Goal: Task Accomplishment & Management: Use online tool/utility

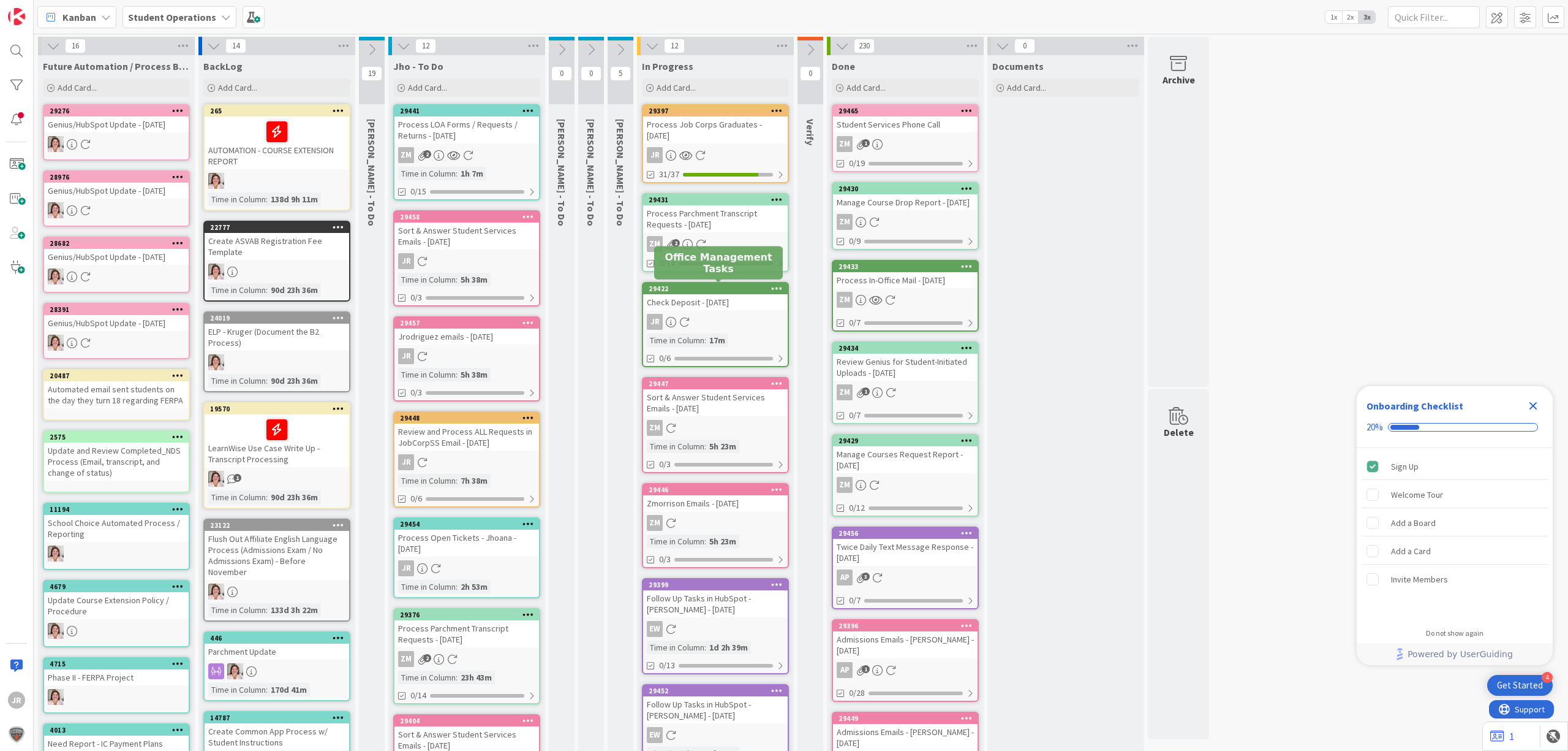
click at [689, 288] on div "29422" at bounding box center [718, 288] width 139 height 8
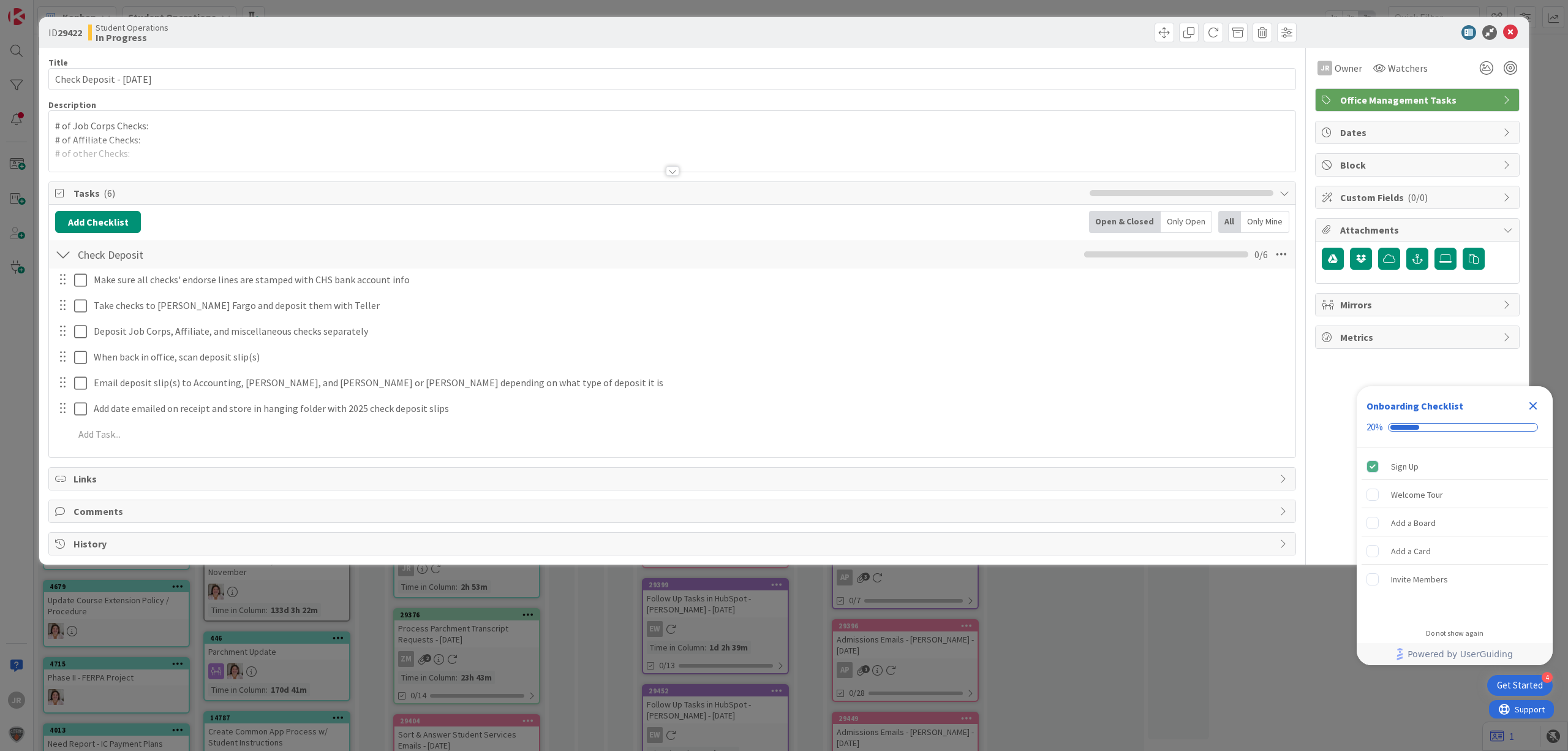
click at [192, 130] on div "# of Job Corps Checks: # of Affiliate Checks: # of other Checks:" at bounding box center [672, 141] width 1246 height 60
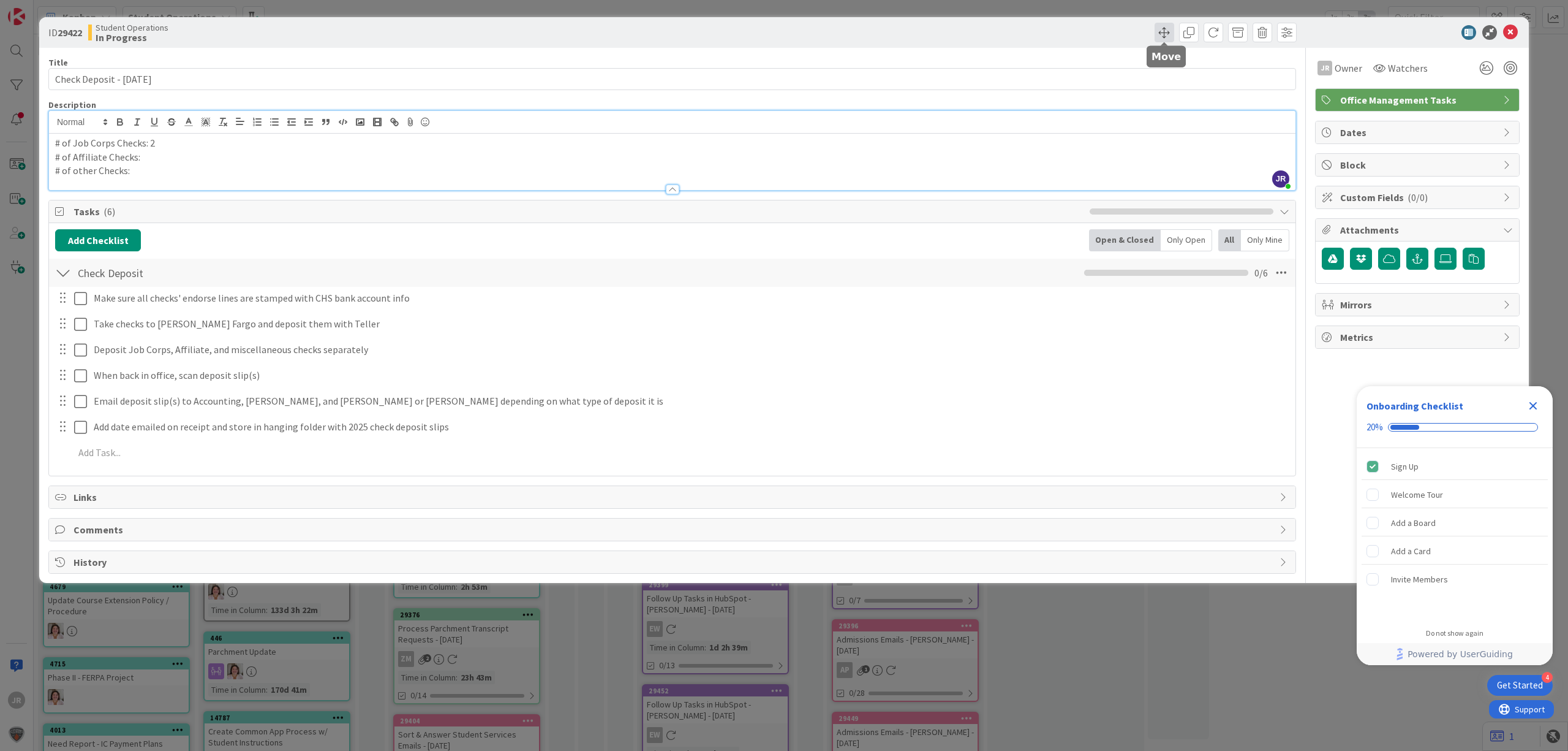
click at [1165, 33] on span at bounding box center [1164, 33] width 20 height 20
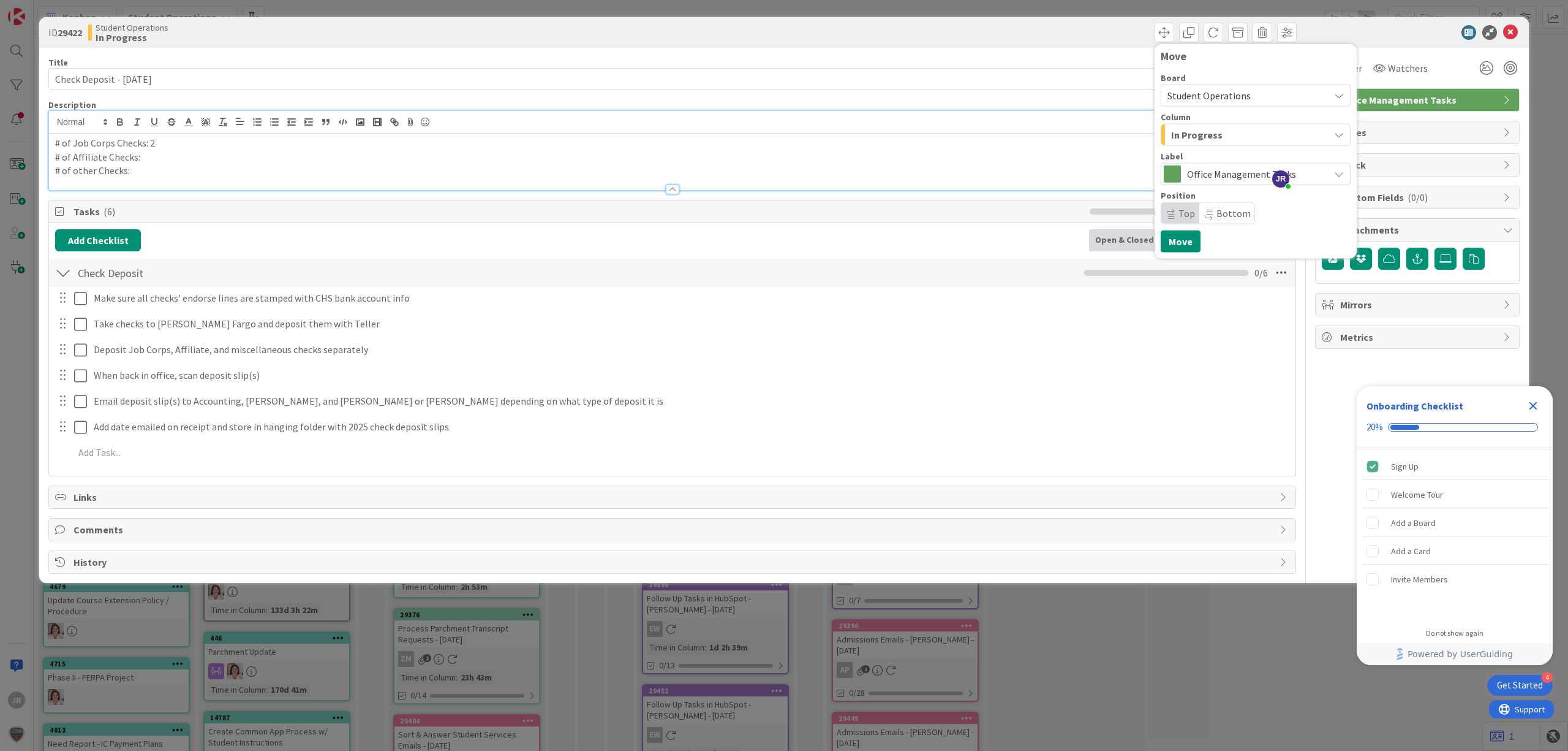
click at [1184, 136] on span "In Progress" at bounding box center [1196, 134] width 51 height 16
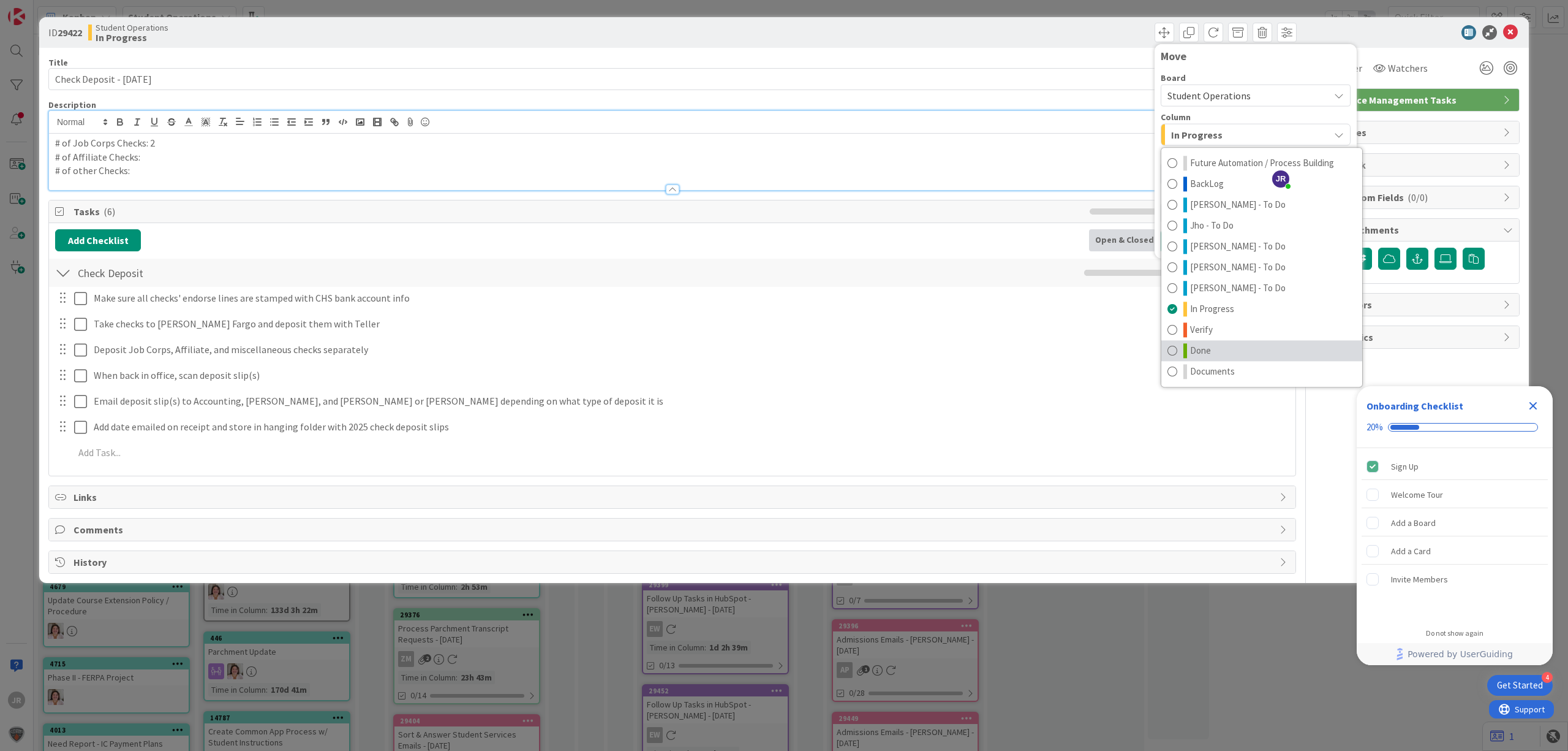
click at [1226, 351] on link "Done" at bounding box center [1262, 350] width 201 height 20
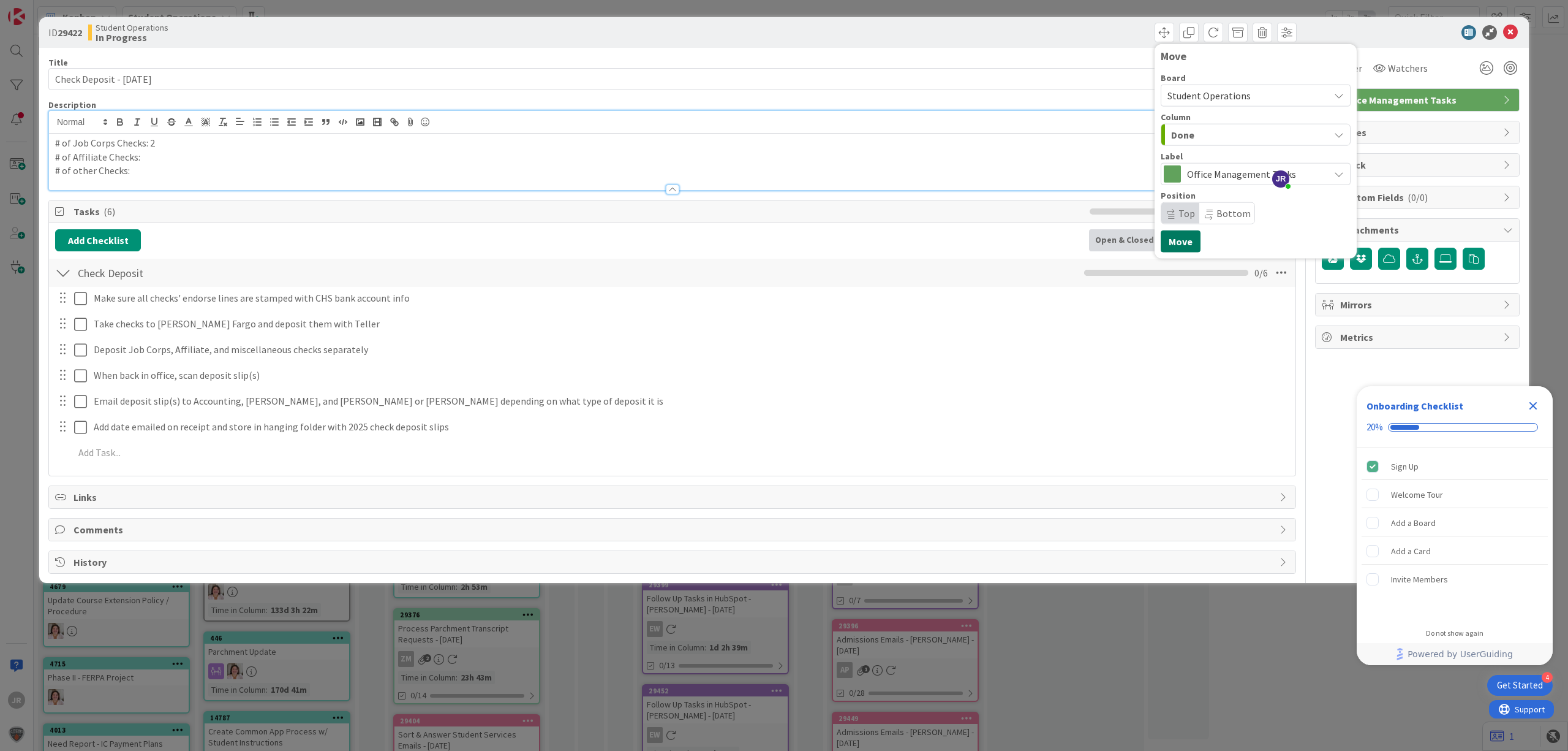
click at [1181, 239] on button "Move" at bounding box center [1180, 241] width 40 height 22
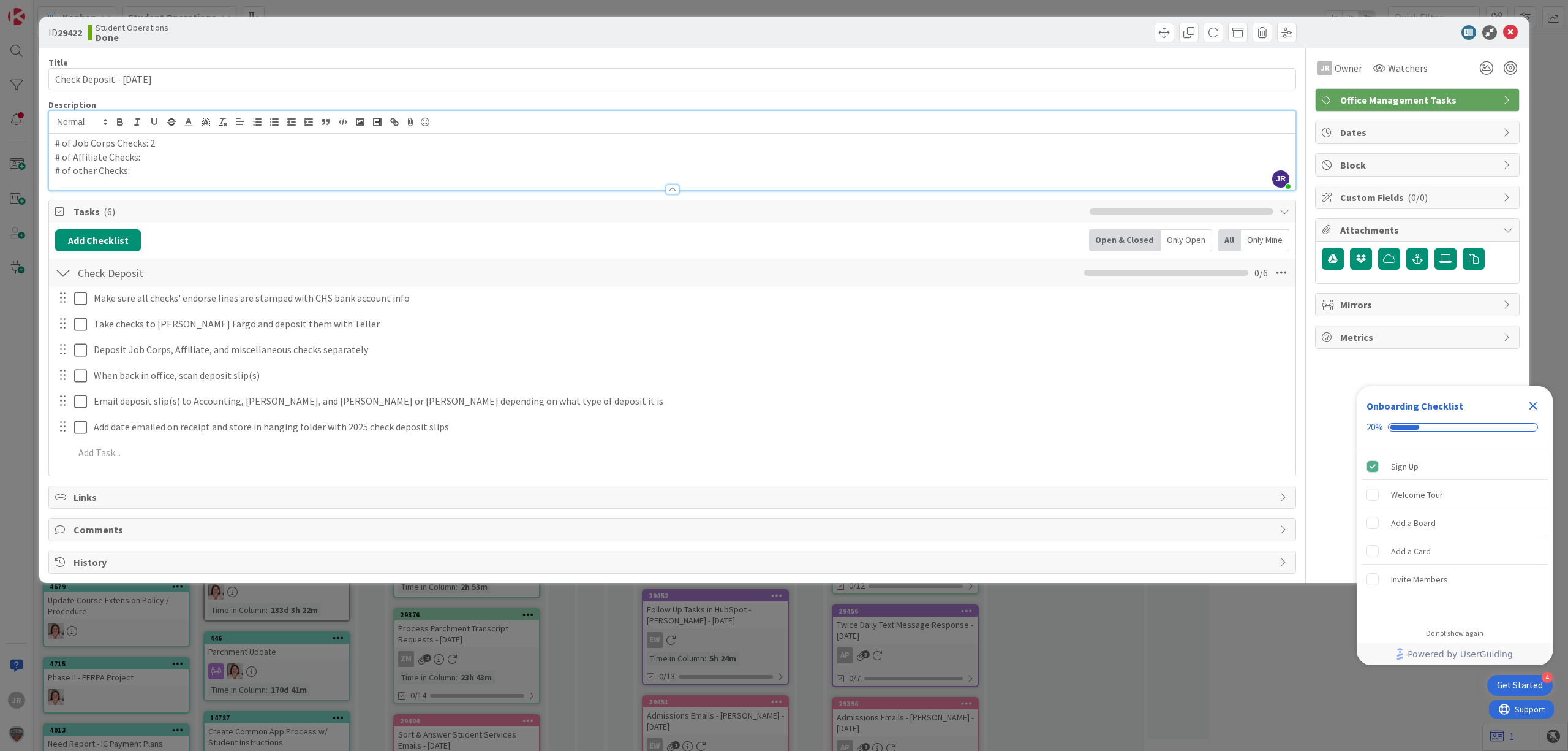
click at [894, 16] on div "ID 29422 Student Operations Done Move Move Title 26 / 128 Check Deposit - [DATE…" at bounding box center [784, 375] width 1568 height 751
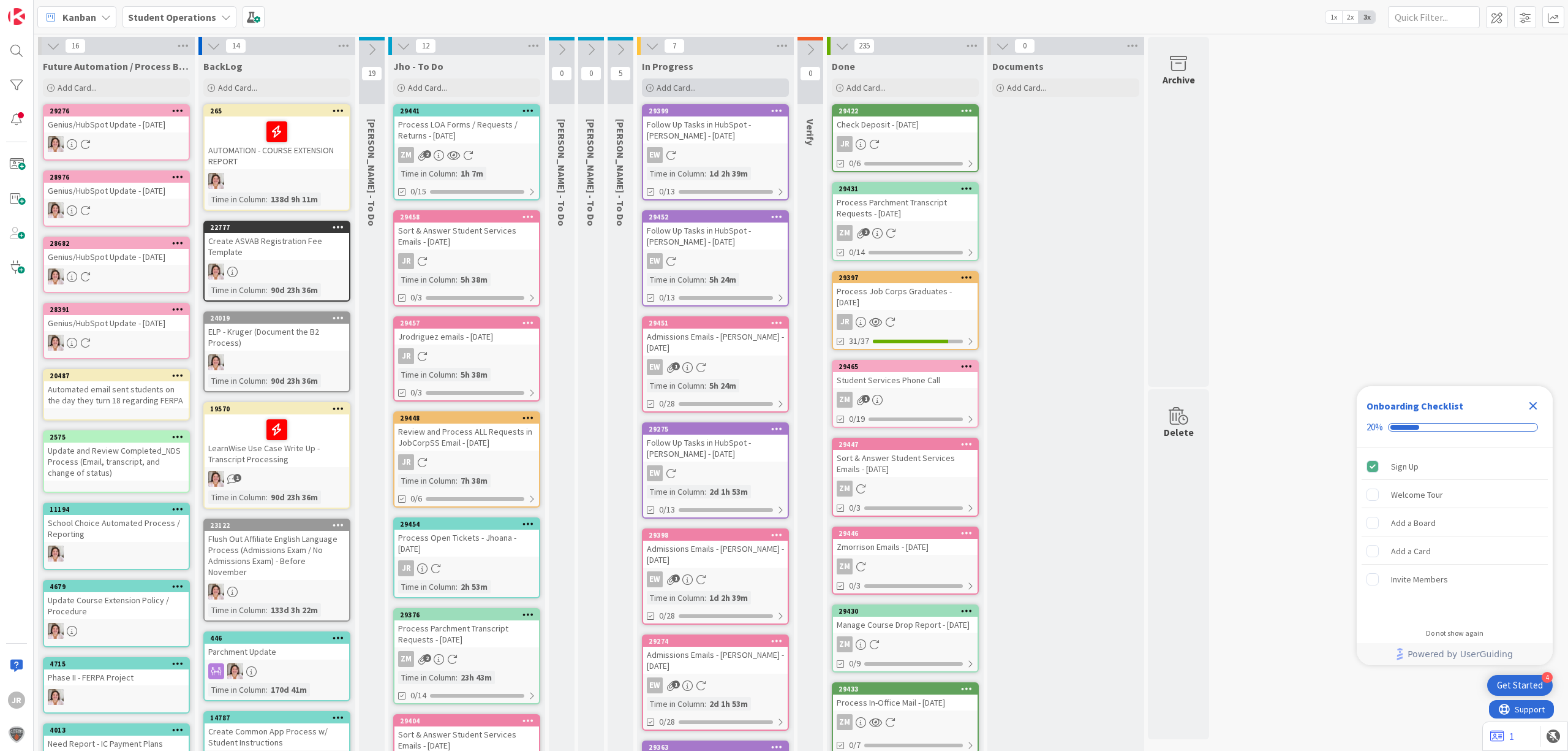
click at [738, 82] on div "Add Card..." at bounding box center [715, 87] width 147 height 18
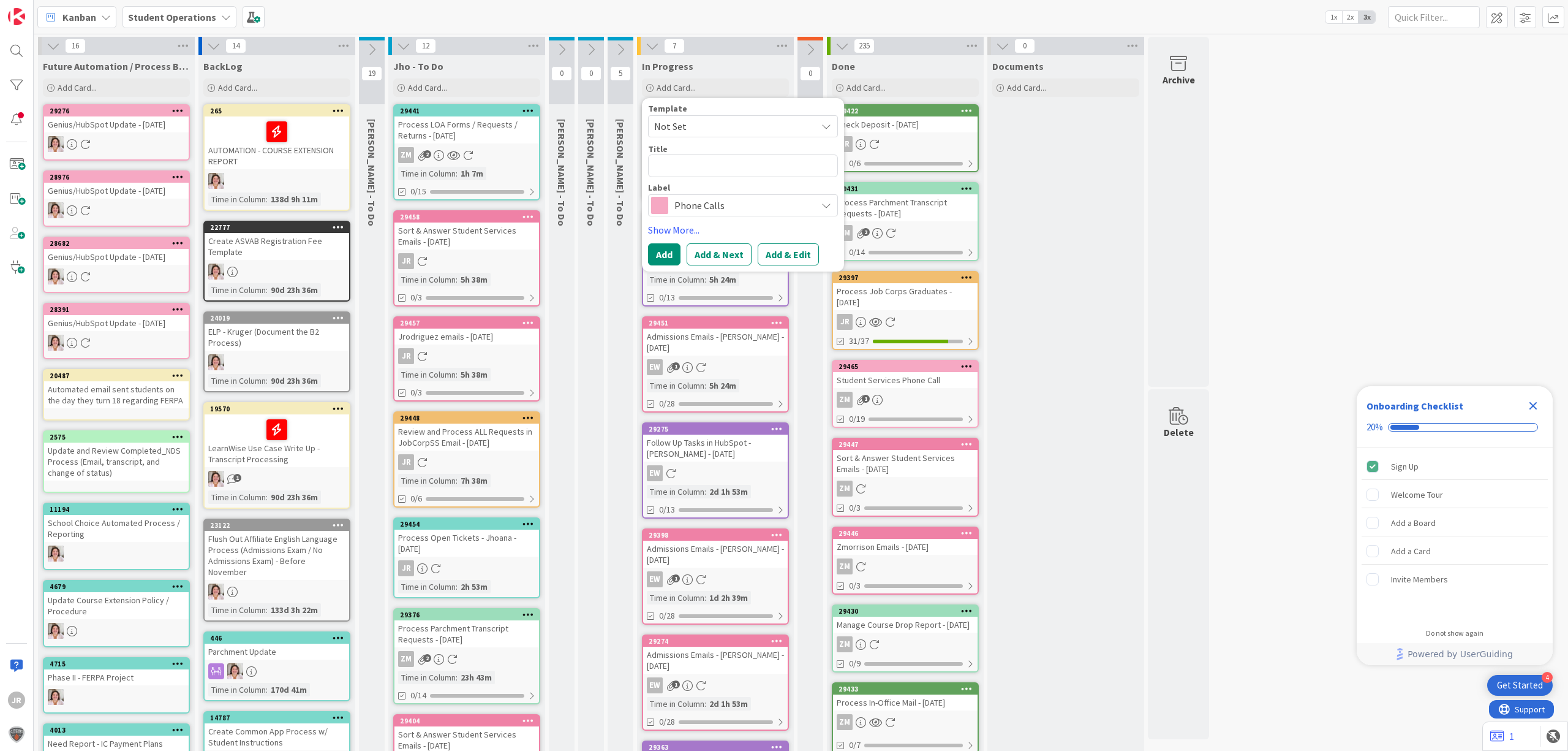
click at [748, 128] on span "Not Set" at bounding box center [730, 126] width 153 height 16
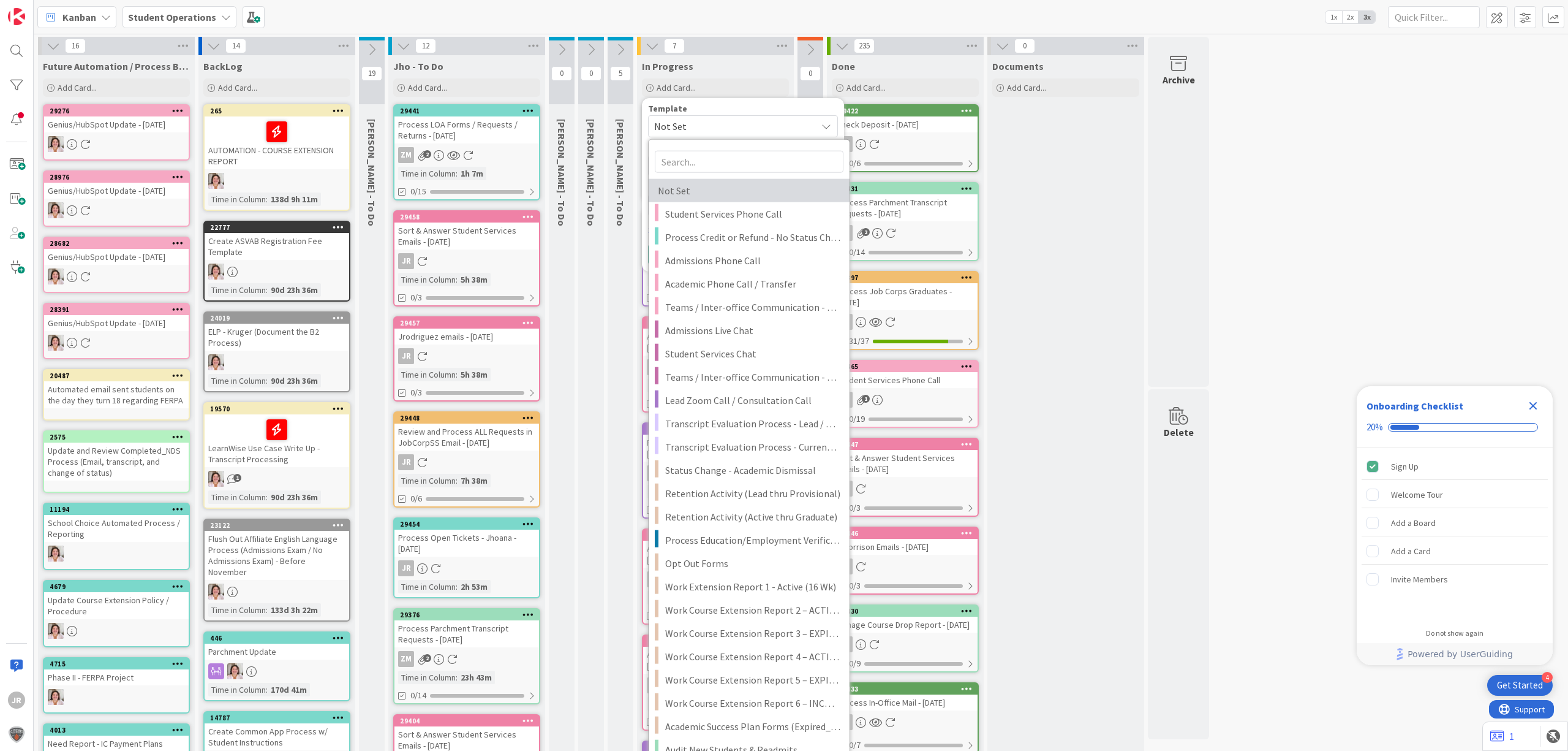
click at [752, 201] on link "Not Set" at bounding box center [749, 190] width 201 height 23
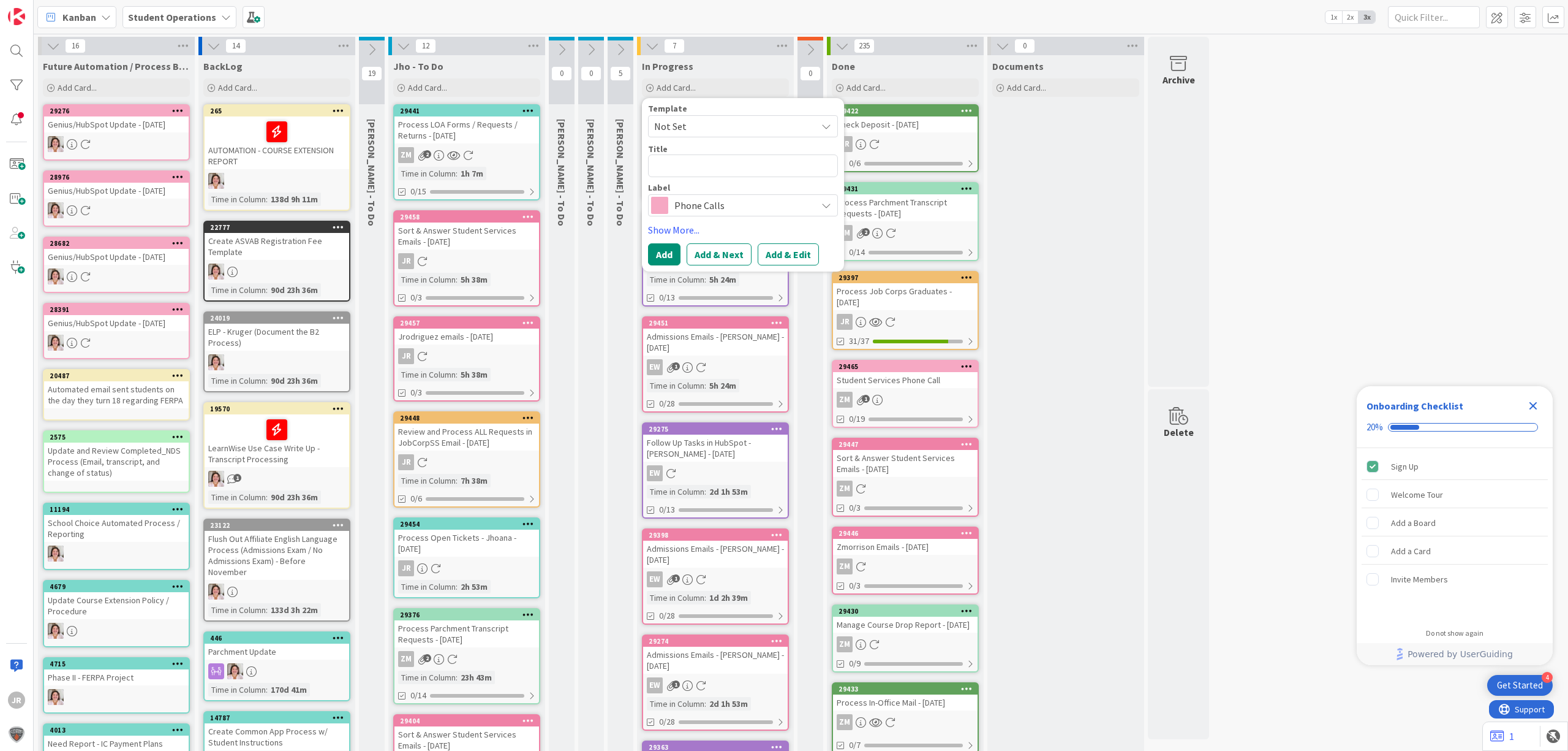
click at [737, 135] on span "Not Set" at bounding box center [742, 126] width 189 height 22
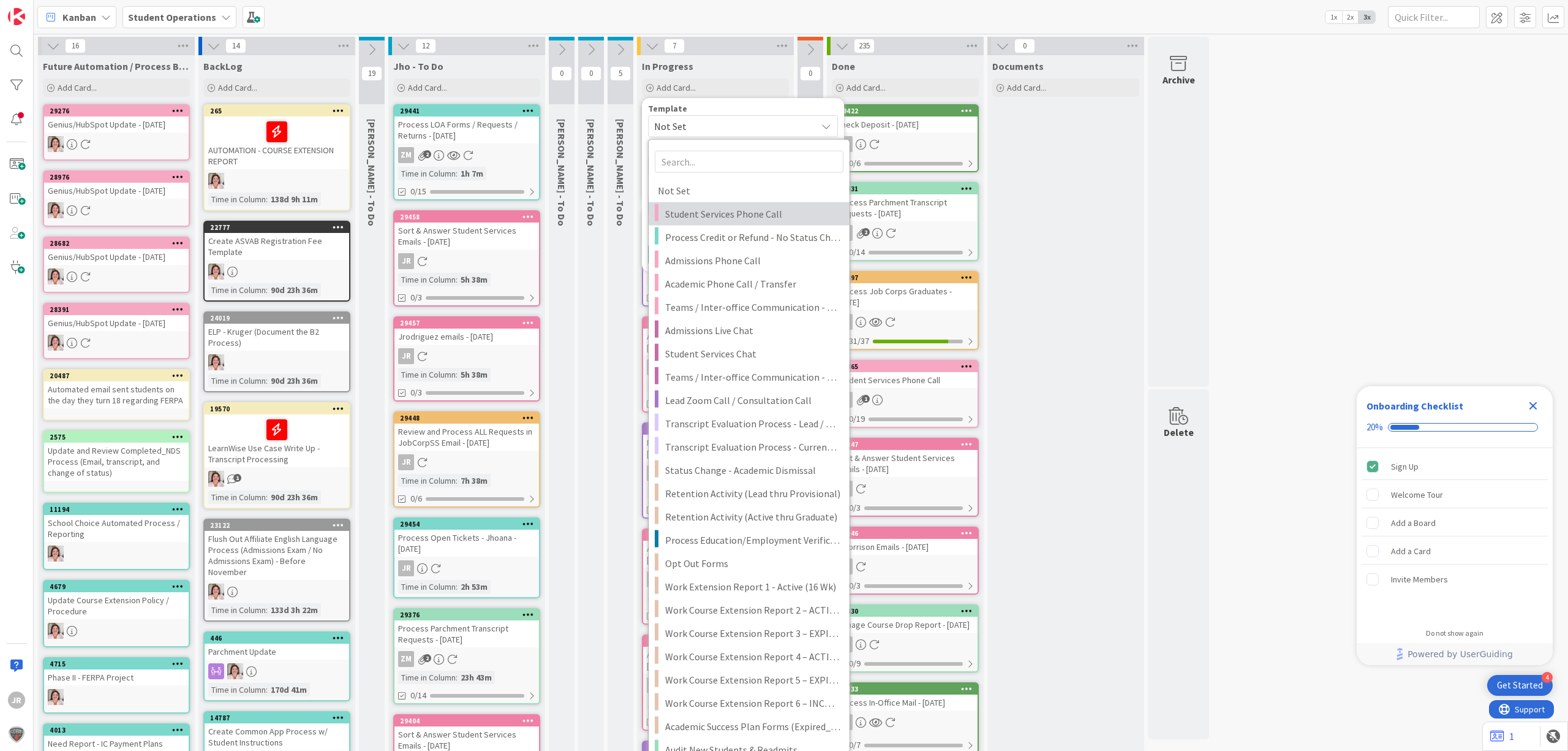
click at [736, 219] on span "Student Services Phone Call" at bounding box center [752, 213] width 175 height 16
type textarea "x"
type textarea "Student Services Phone Call"
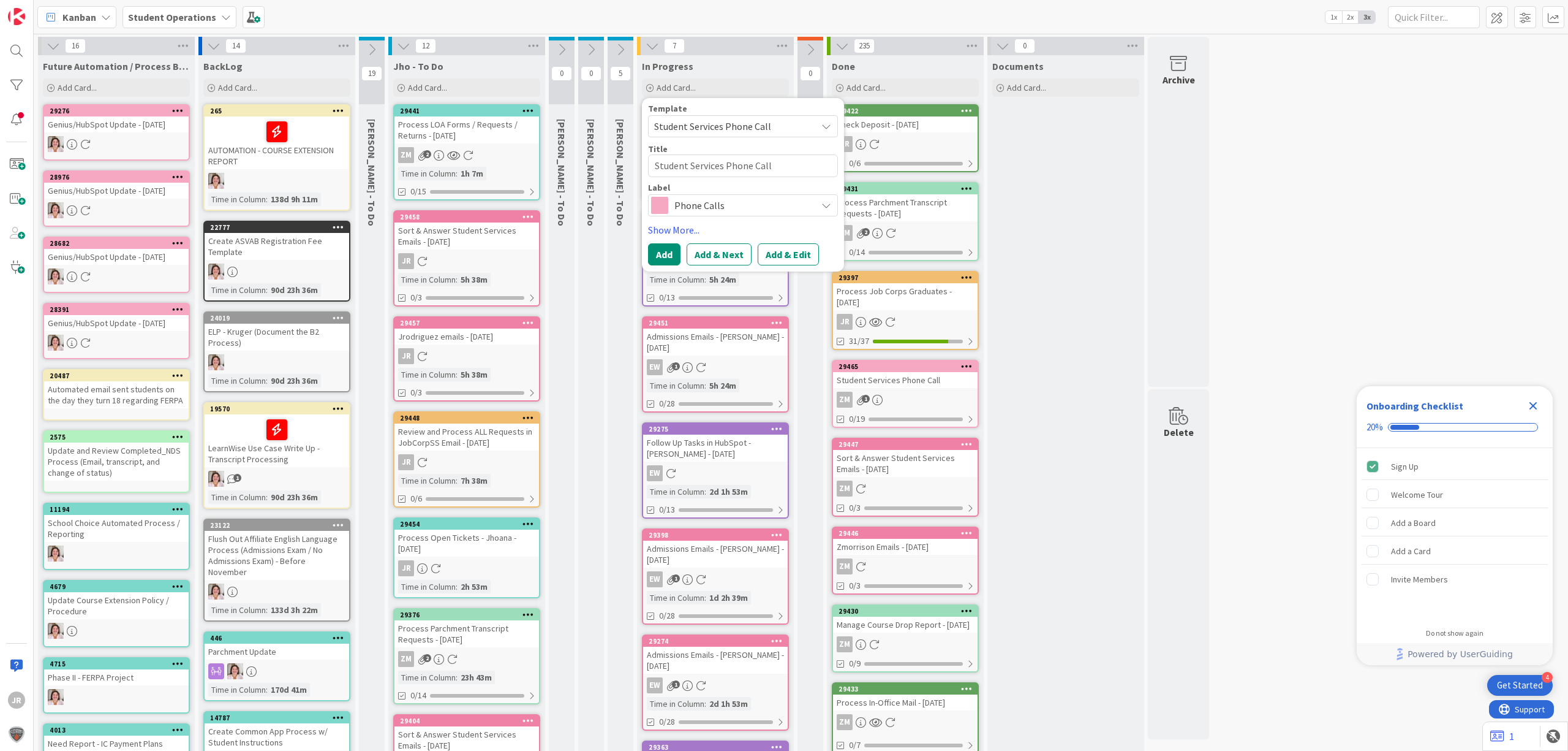
click at [784, 253] on button "Add & Edit" at bounding box center [788, 254] width 61 height 22
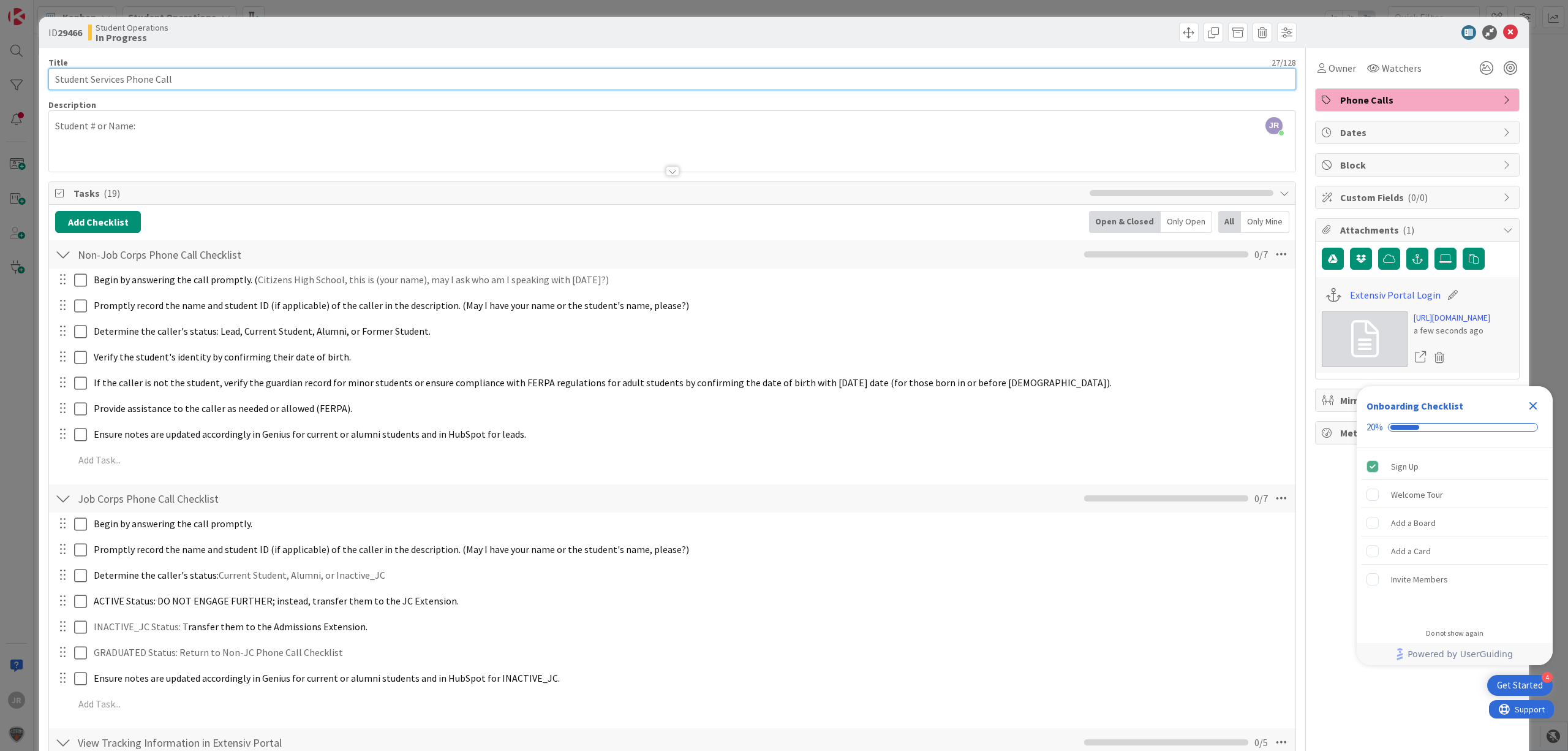
click at [212, 76] on input "Student Services Phone Call" at bounding box center [671, 78] width 1247 height 22
type input "Student Services Phone Call -"
click at [547, 82] on input "Student Services Phone Call -" at bounding box center [671, 78] width 1247 height 22
type input "Student Services Phone Call - Rashad Robinson"
click at [1330, 72] on span "Owner" at bounding box center [1342, 68] width 28 height 15
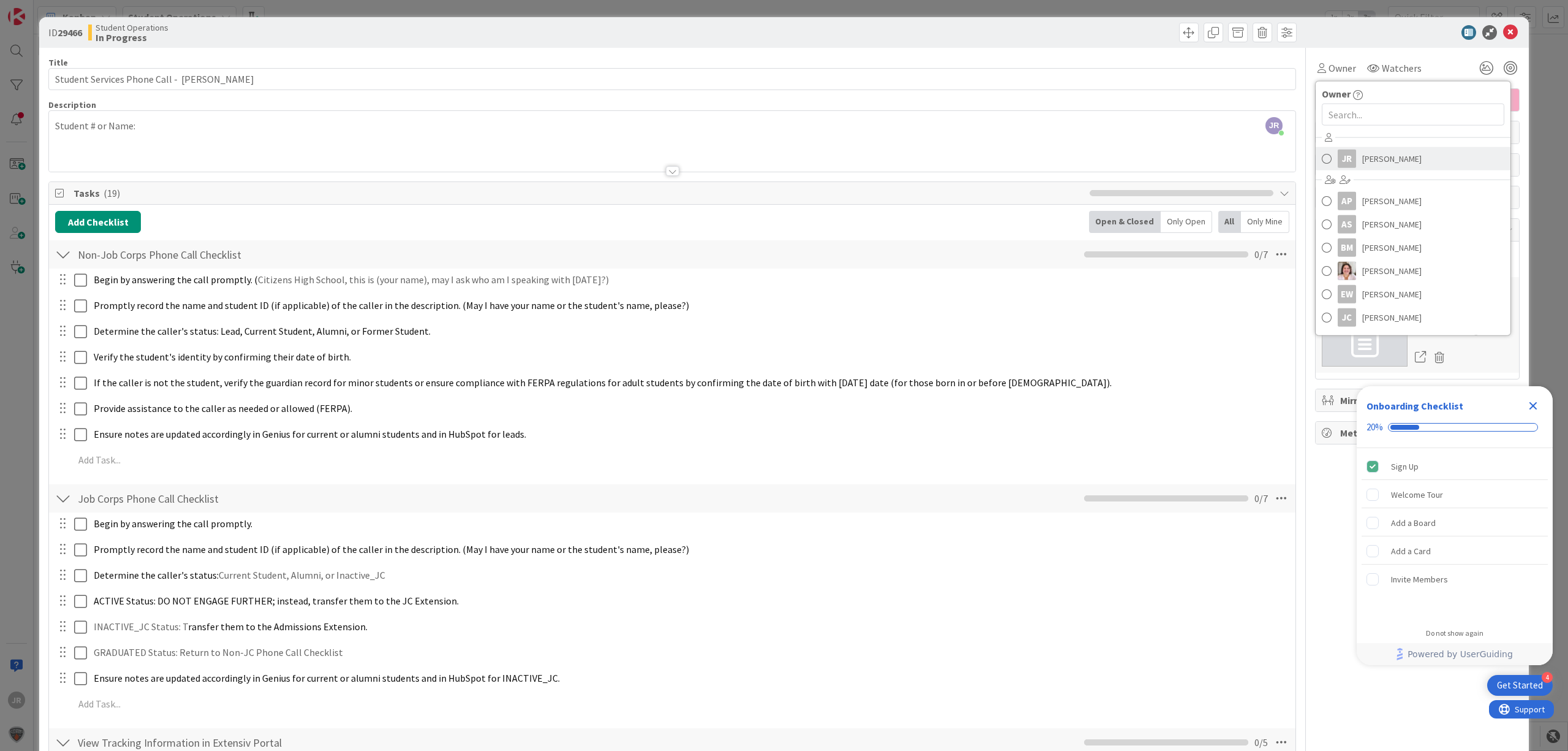
click at [1362, 162] on span "[PERSON_NAME]" at bounding box center [1392, 159] width 60 height 18
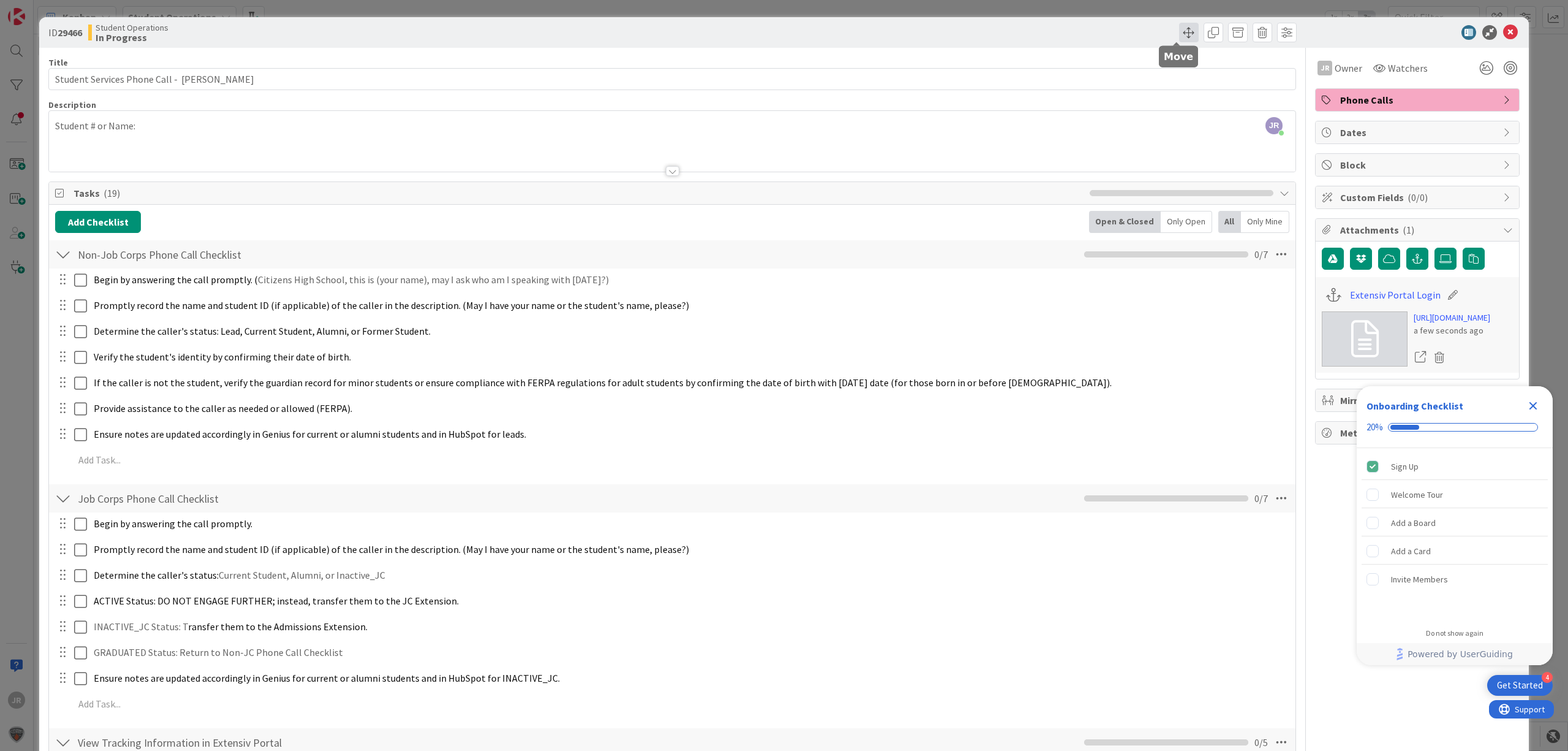
click at [1178, 32] on span at bounding box center [1188, 33] width 20 height 20
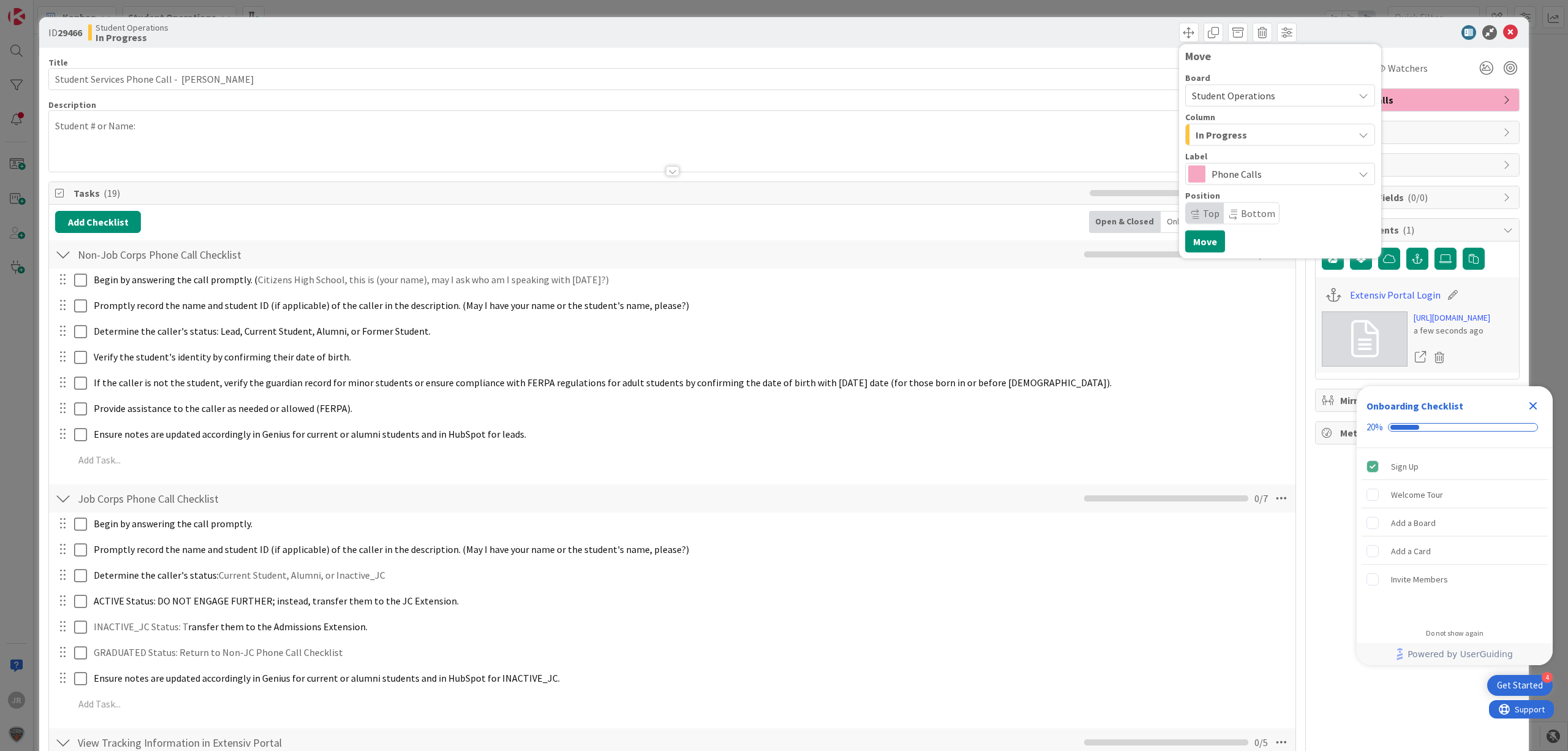
click at [1196, 136] on span "In Progress" at bounding box center [1221, 134] width 51 height 16
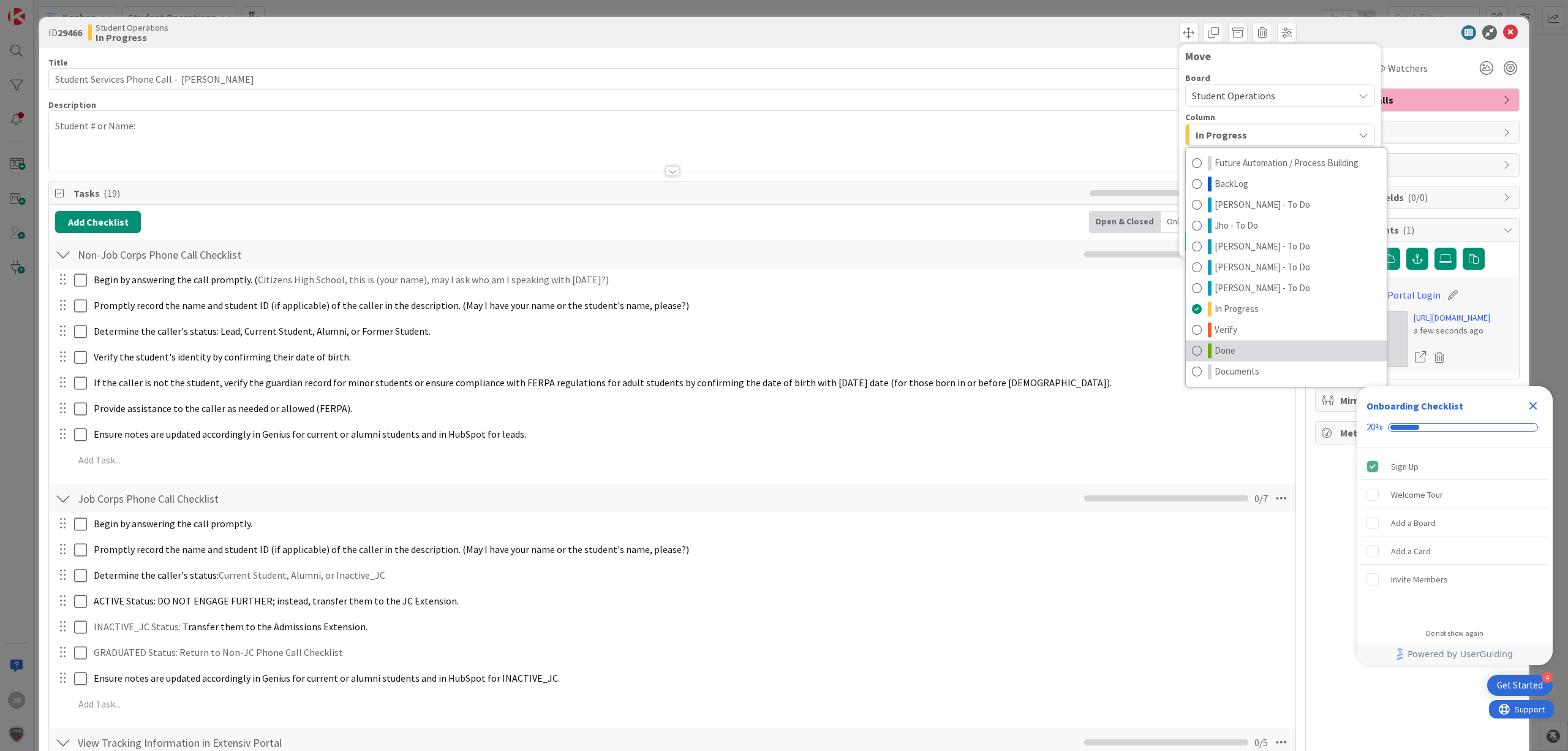
click at [1214, 344] on span "Done" at bounding box center [1224, 351] width 20 height 15
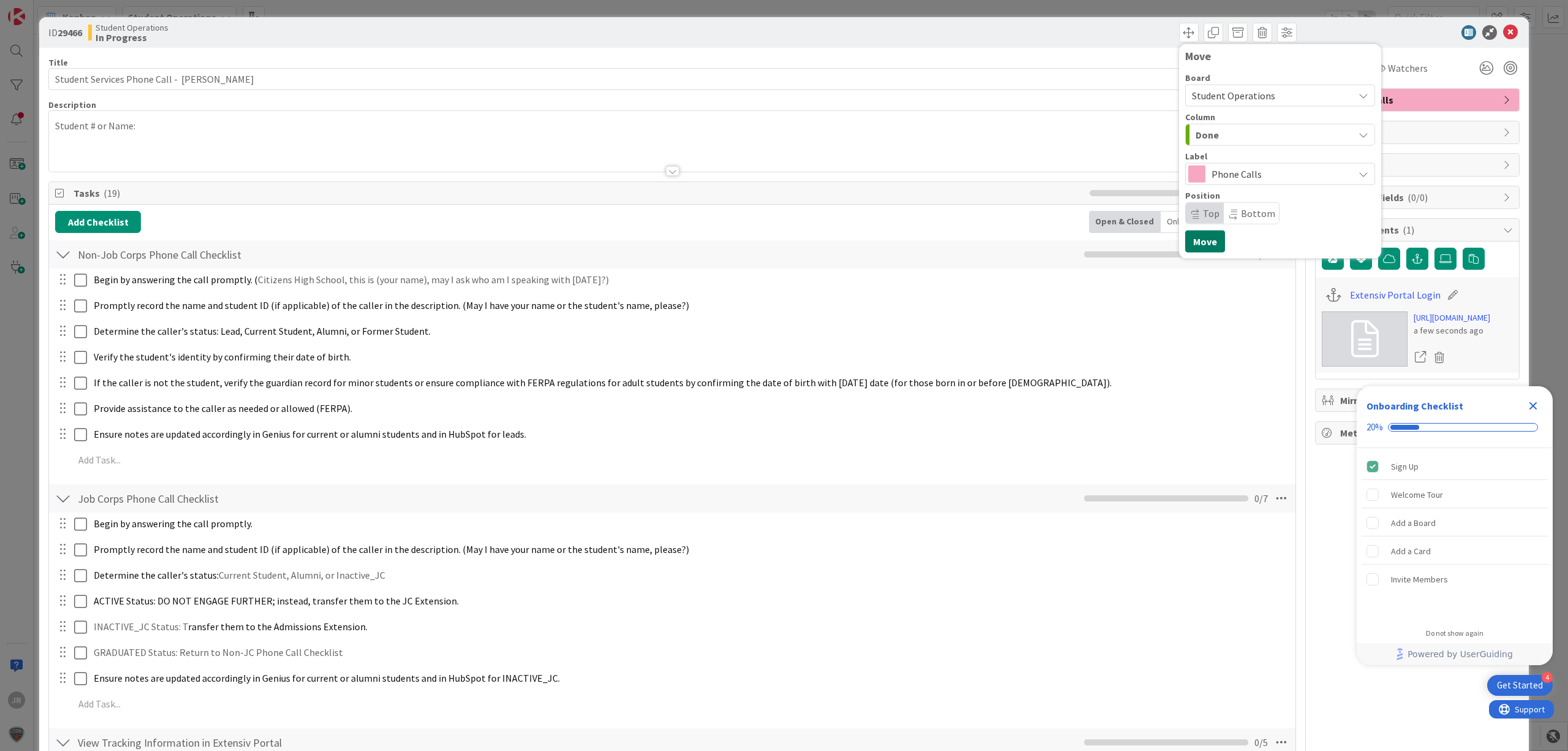
click at [1186, 236] on button "Move" at bounding box center [1205, 241] width 40 height 22
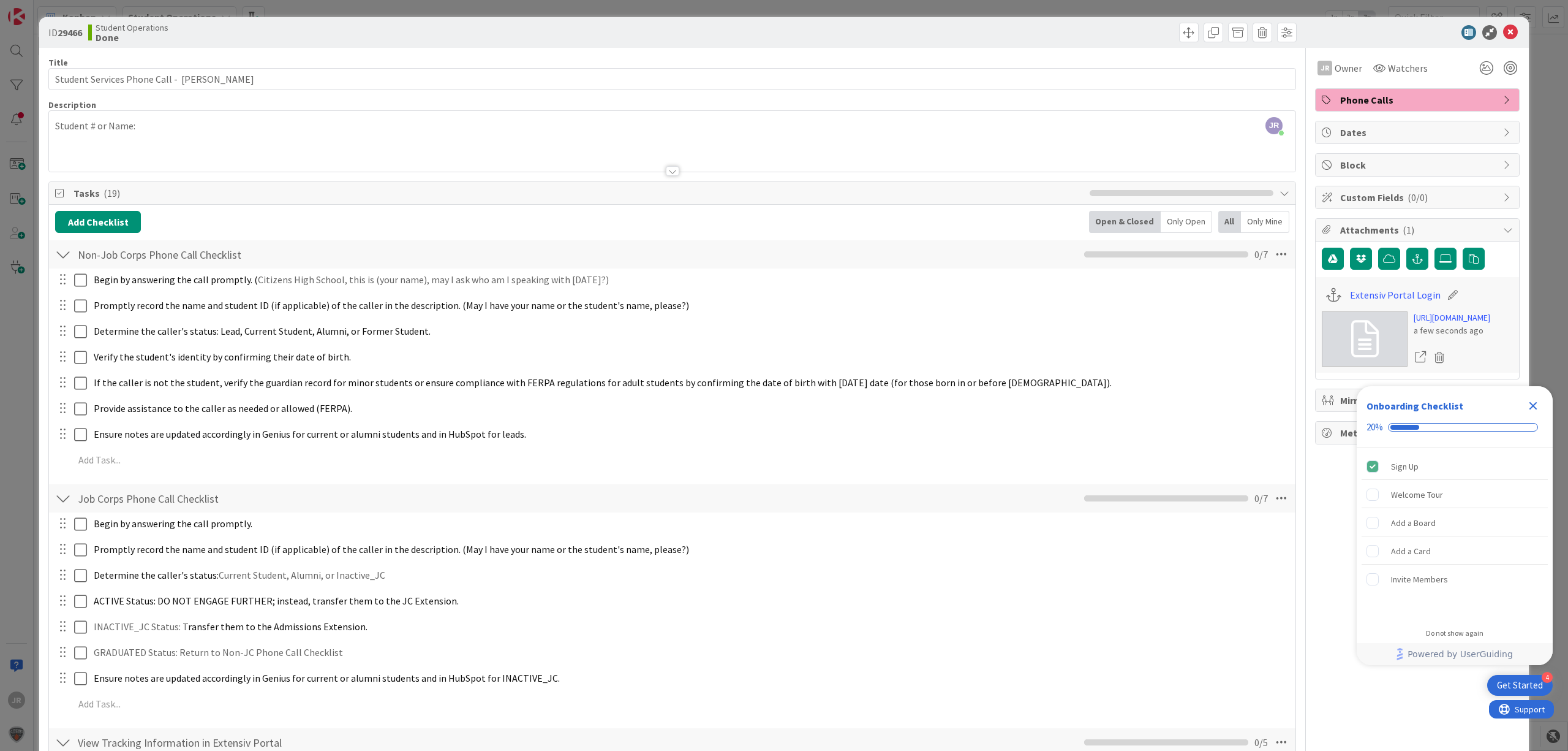
click at [312, 6] on div "ID 29466 Student Operations Done Move Move Title 46 / 128 Student Services Phon…" at bounding box center [784, 375] width 1568 height 751
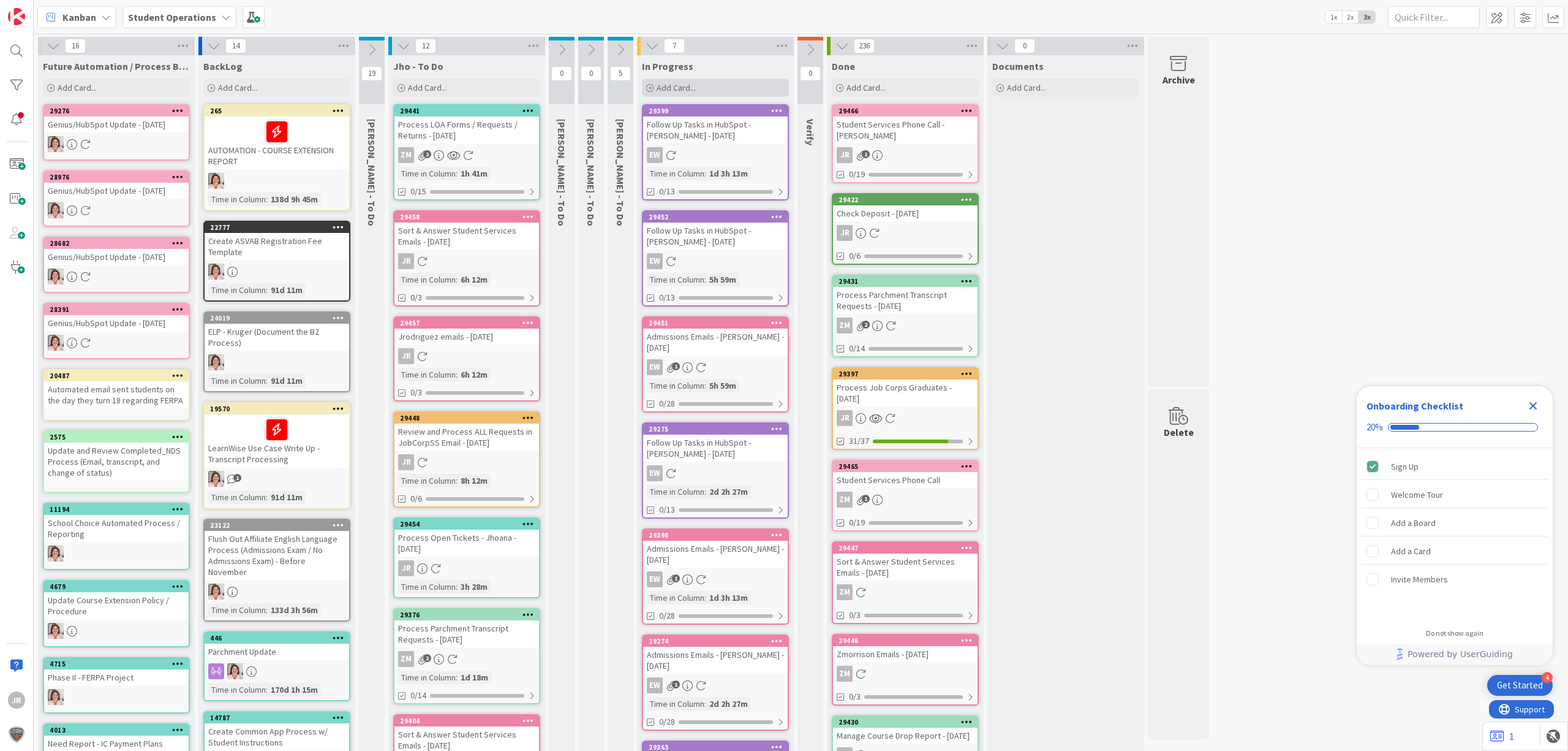
click at [675, 93] on div "Add Card..." at bounding box center [715, 87] width 147 height 18
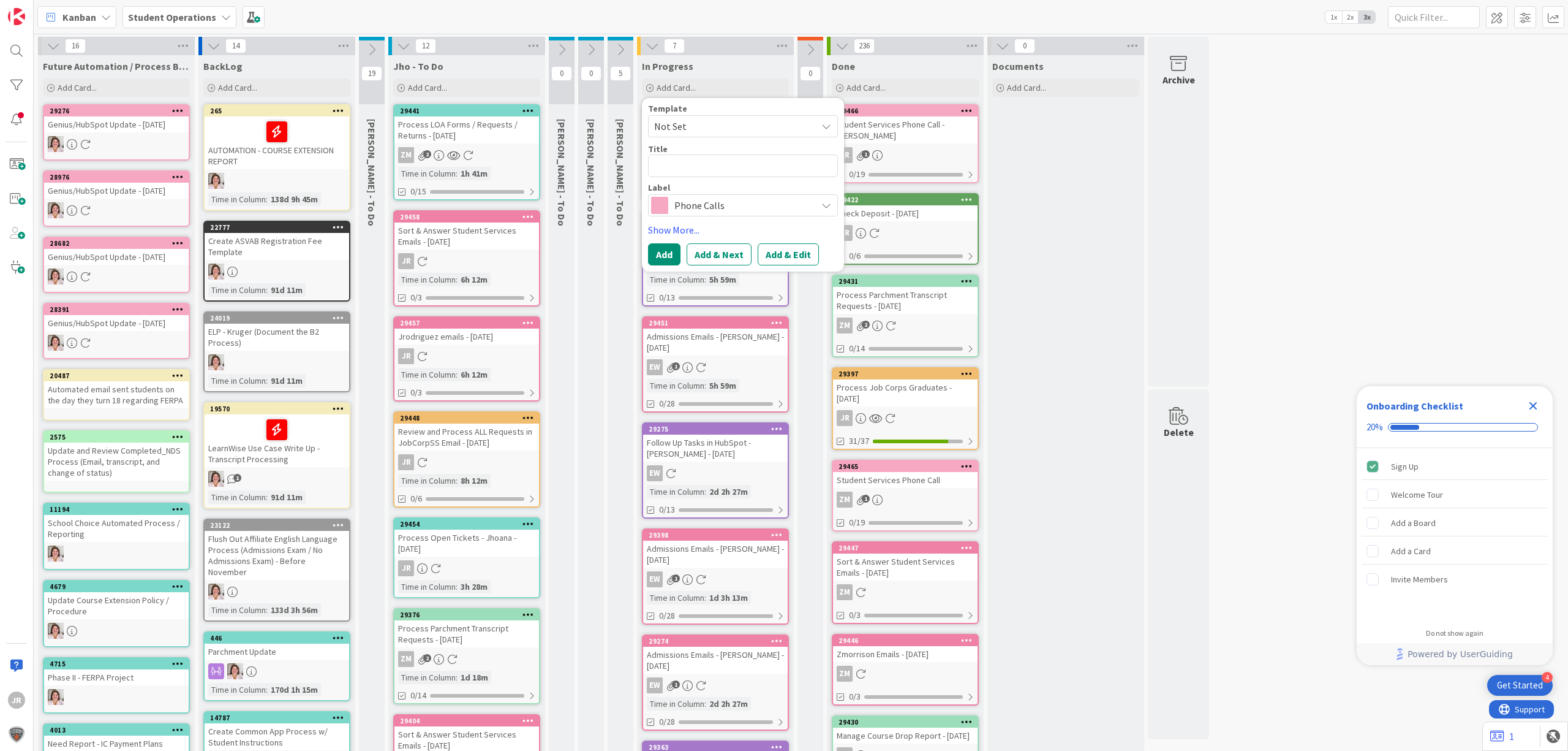
click at [689, 126] on span "Not Set" at bounding box center [730, 126] width 153 height 16
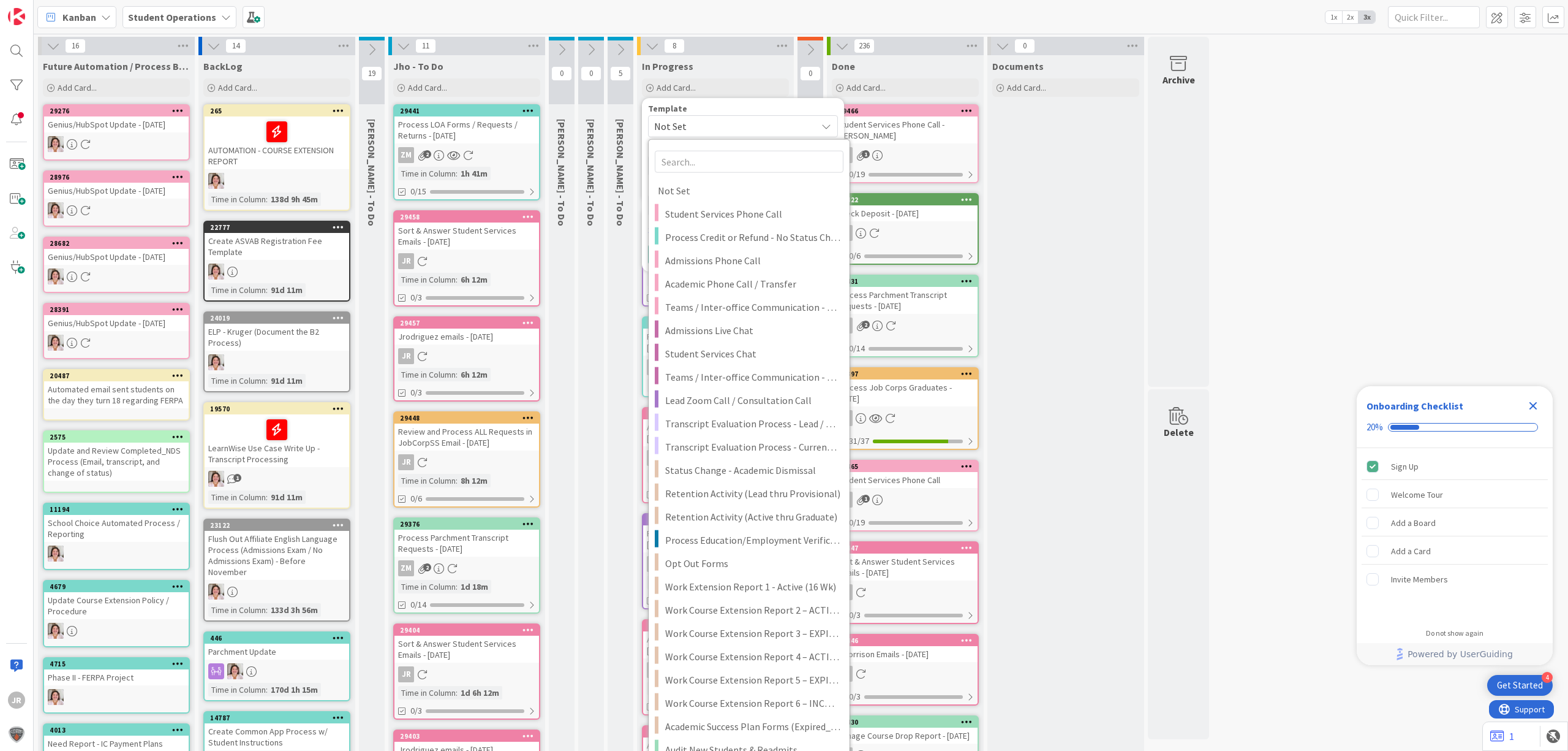
click at [714, 27] on div "Kanban Student Operations 1x 2x 3x" at bounding box center [800, 16] width 1534 height 34
